Goal: Transaction & Acquisition: Purchase product/service

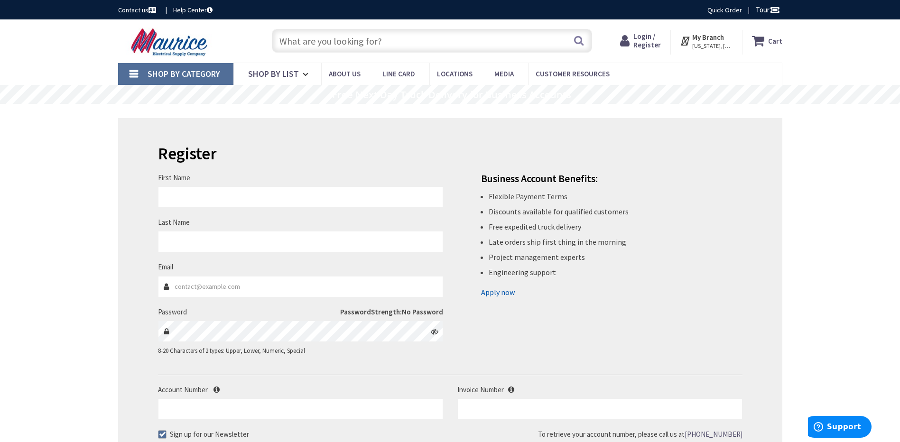
click at [357, 44] on input "text" at bounding box center [432, 41] width 320 height 24
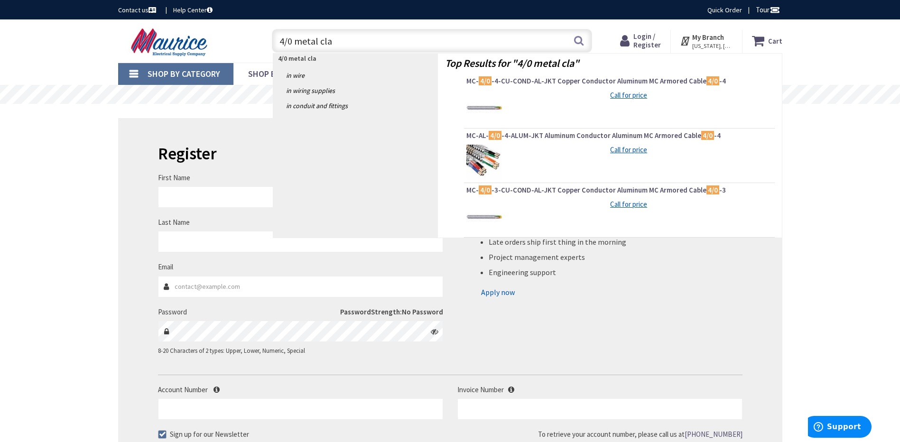
type input "4/0 metal clad"
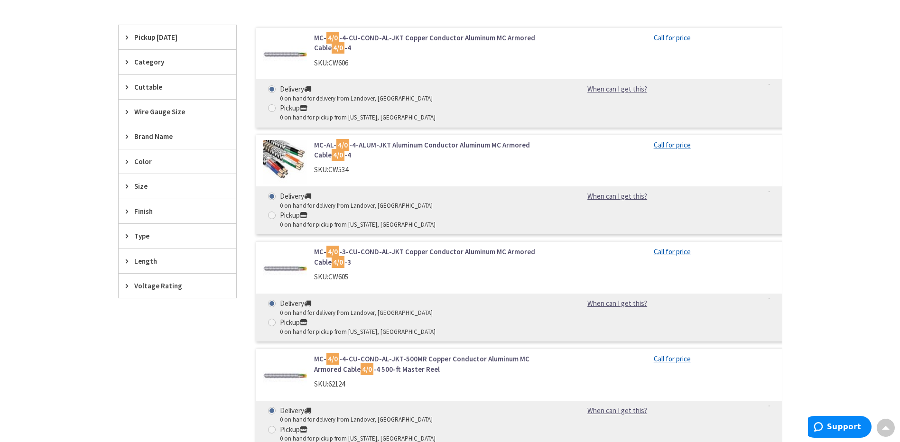
scroll to position [380, 0]
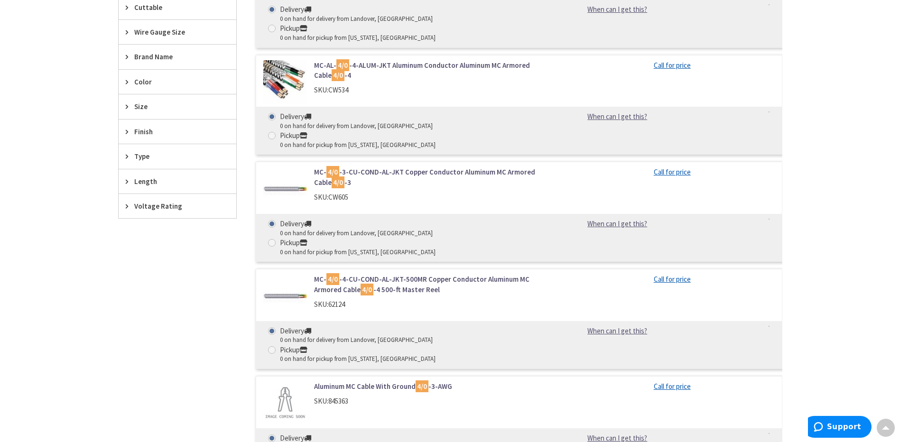
type input "[STREET_ADDRESS][US_STATE]"
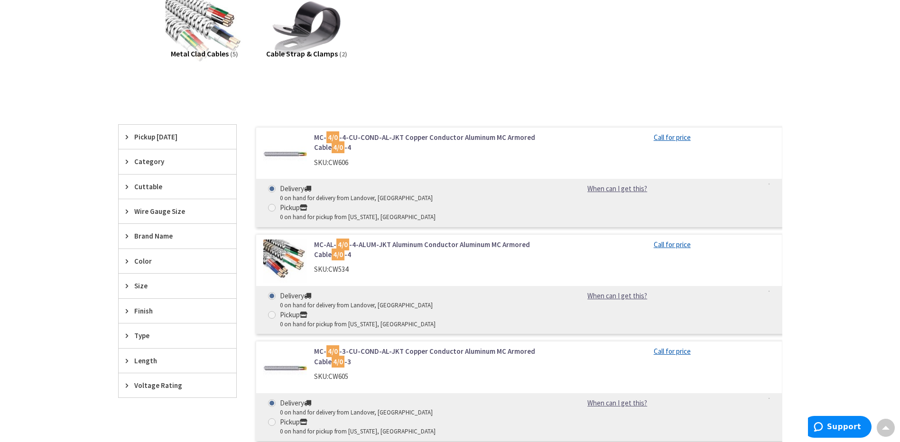
scroll to position [127, 0]
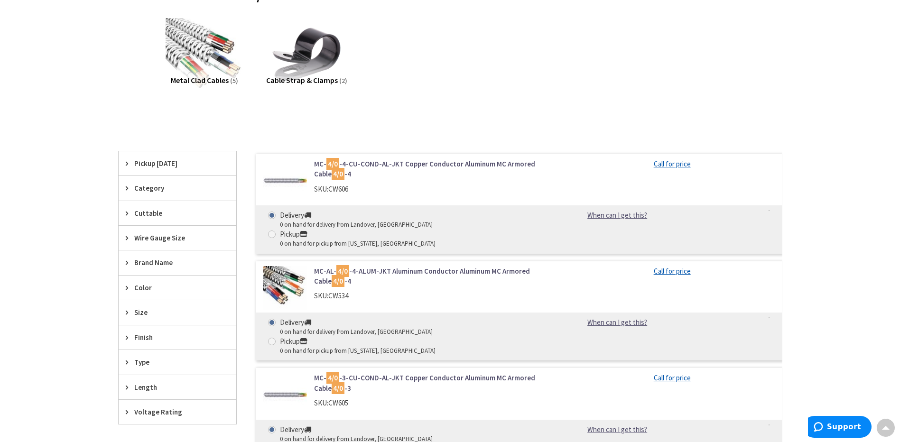
click at [369, 266] on link "MC-AL- 4/0 -4-ALUM-JKT Aluminum Conductor Aluminum MC Armored Cable 4/0 -4" at bounding box center [435, 276] width 242 height 20
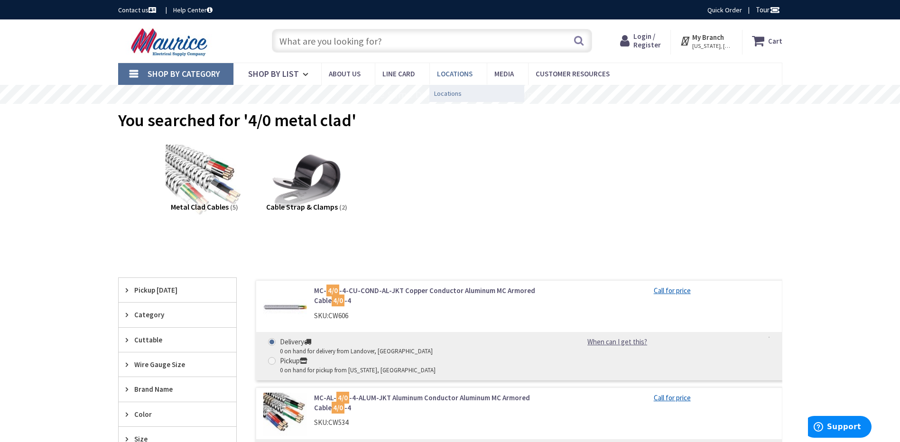
click at [450, 91] on span "Locations" at bounding box center [448, 93] width 28 height 9
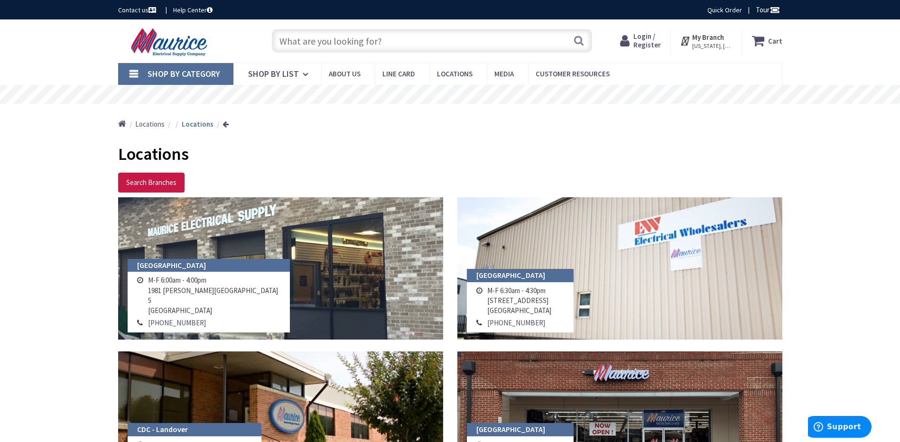
click at [371, 42] on input "text" at bounding box center [432, 41] width 320 height 24
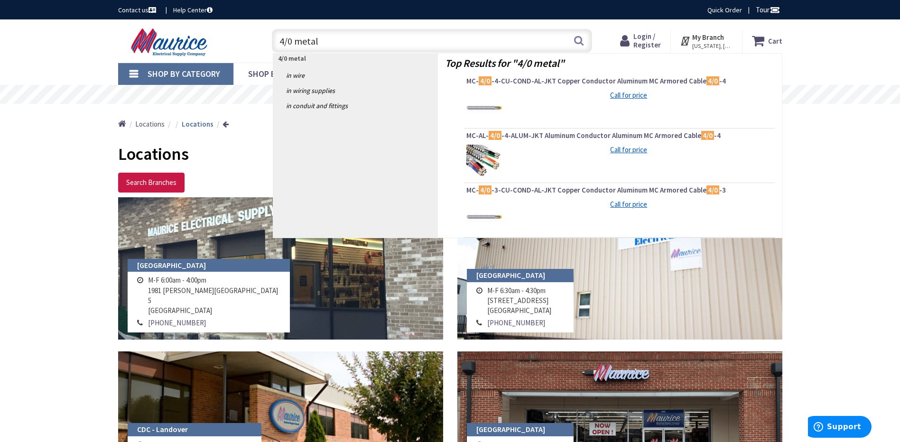
type input "4/0 metal"
drag, startPoint x: 546, startPoint y: 311, endPoint x: 487, endPoint y: 302, distance: 59.5
click at [487, 302] on td "M-F 6:30am - 4:30pm [STREET_ADDRESS]" at bounding box center [519, 301] width 69 height 32
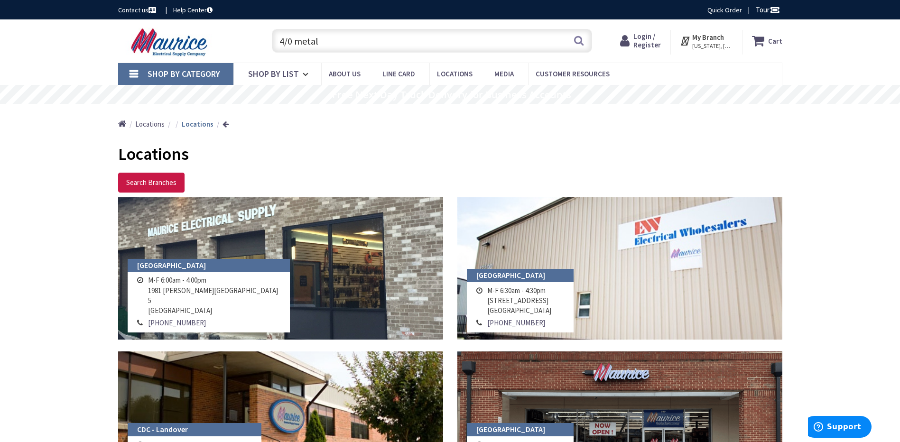
copy td "[STREET_ADDRESS]"
